Goal: Book appointment/travel/reservation

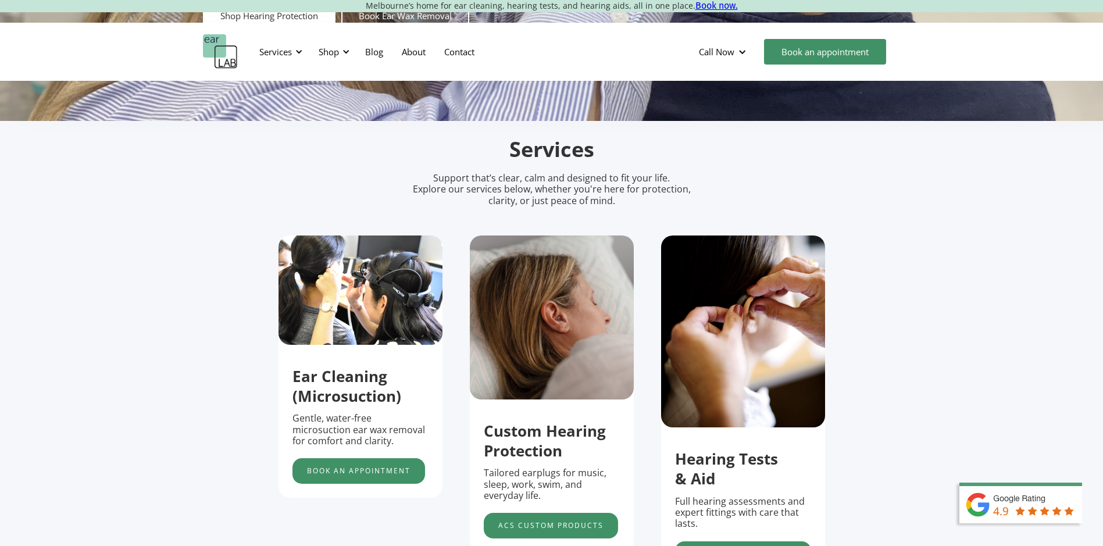
scroll to position [465, 0]
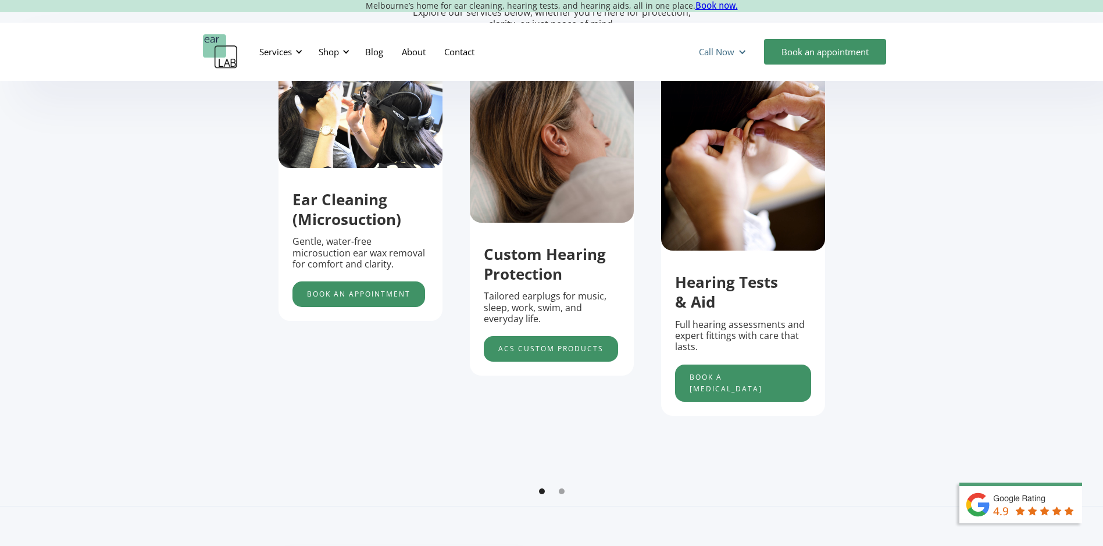
click at [738, 56] on div at bounding box center [742, 52] width 9 height 9
drag, startPoint x: 643, startPoint y: 58, endPoint x: 625, endPoint y: 62, distance: 18.5
click at [642, 59] on div "Services Microsuction Unblocking your ears in the safest, fastest way possible.…" at bounding box center [552, 51] width 698 height 35
click at [344, 56] on div "Shop" at bounding box center [332, 51] width 41 height 35
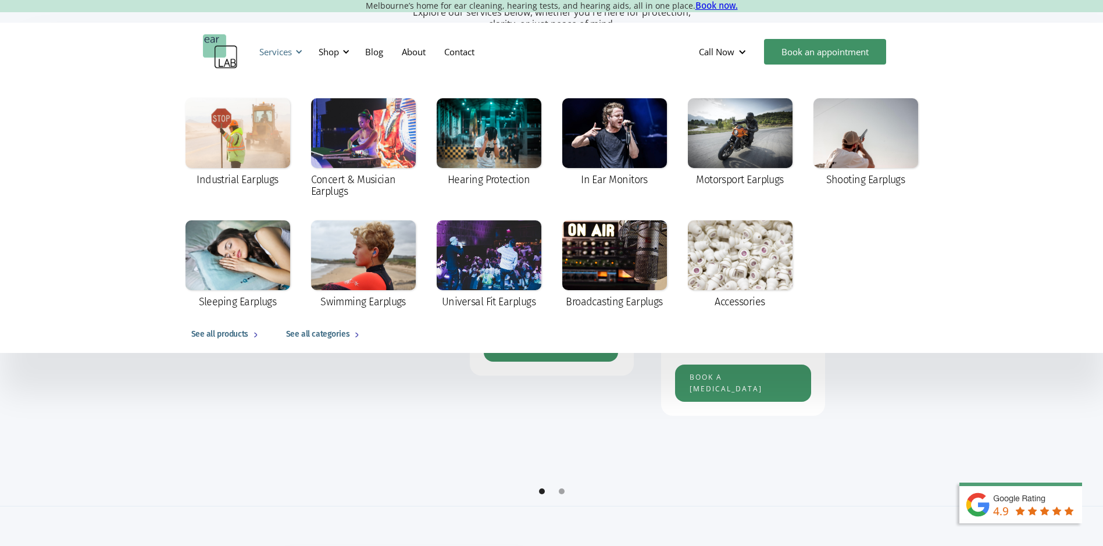
click at [301, 54] on div at bounding box center [299, 52] width 8 height 8
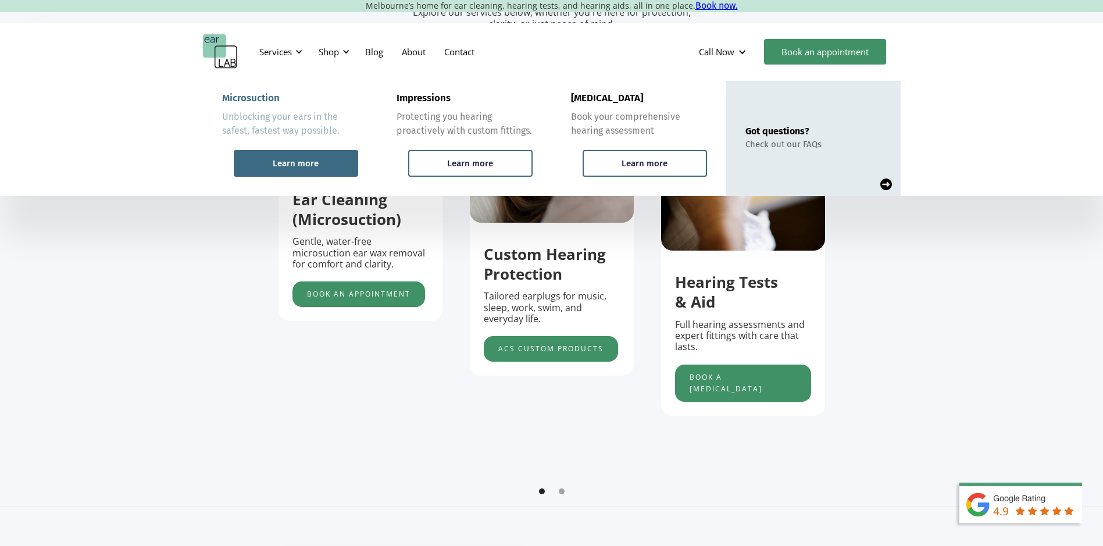
click at [297, 165] on div "Learn more" at bounding box center [296, 163] width 46 height 10
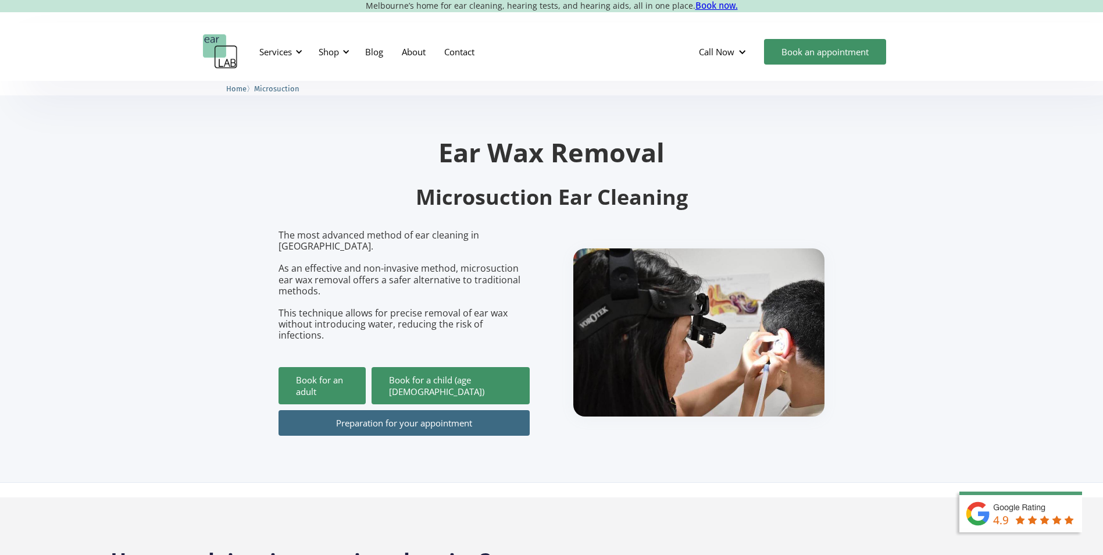
scroll to position [155, 0]
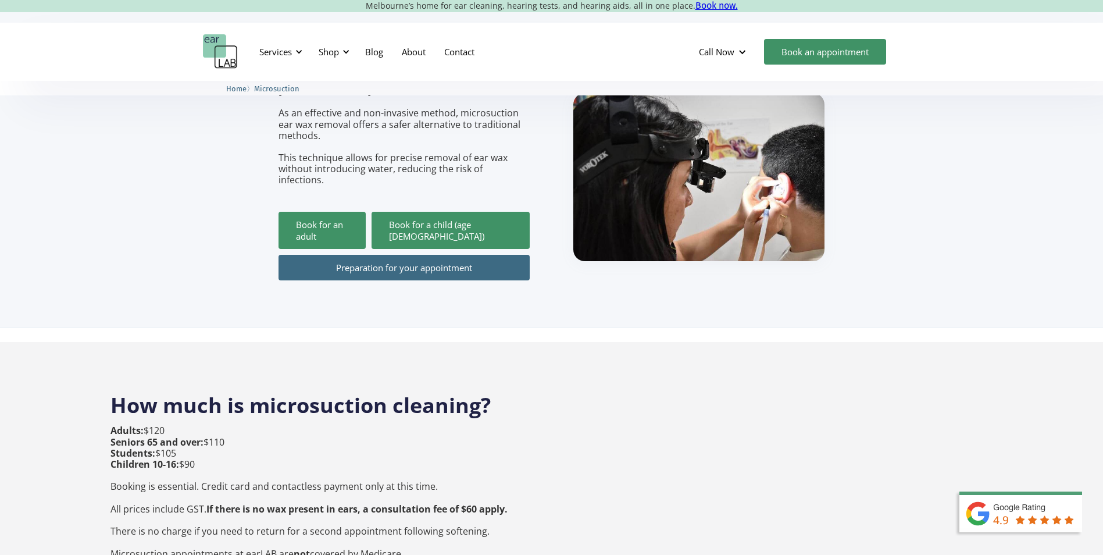
click at [282, 255] on link "Preparation for your appointment" at bounding box center [404, 268] width 251 height 26
click at [361, 212] on link "Book for an adult" at bounding box center [322, 230] width 87 height 37
